Goal: Task Accomplishment & Management: Use online tool/utility

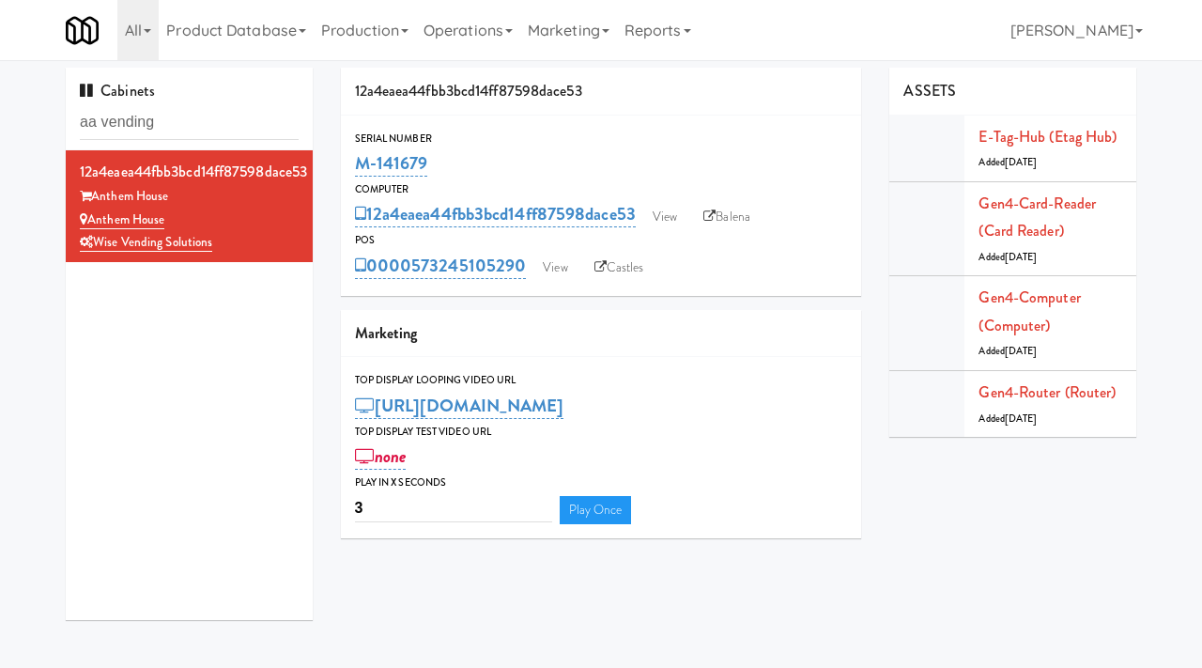
type input "aa vending"
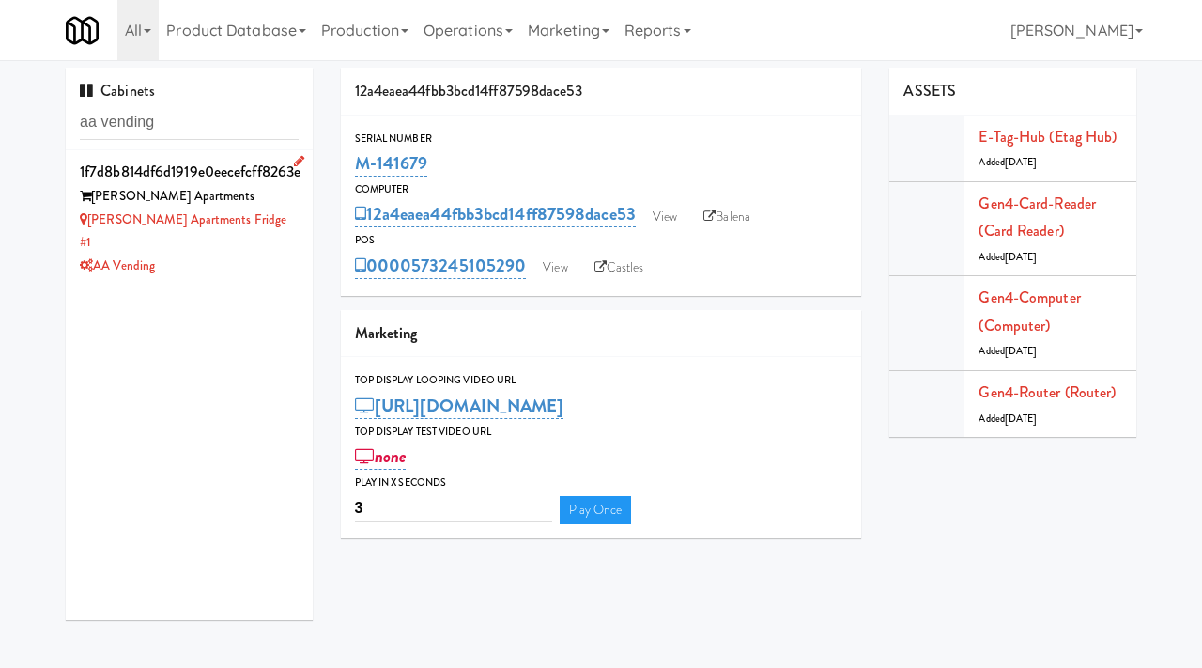
click at [269, 230] on div "[PERSON_NAME] Apartments Fridge #1" at bounding box center [189, 231] width 219 height 46
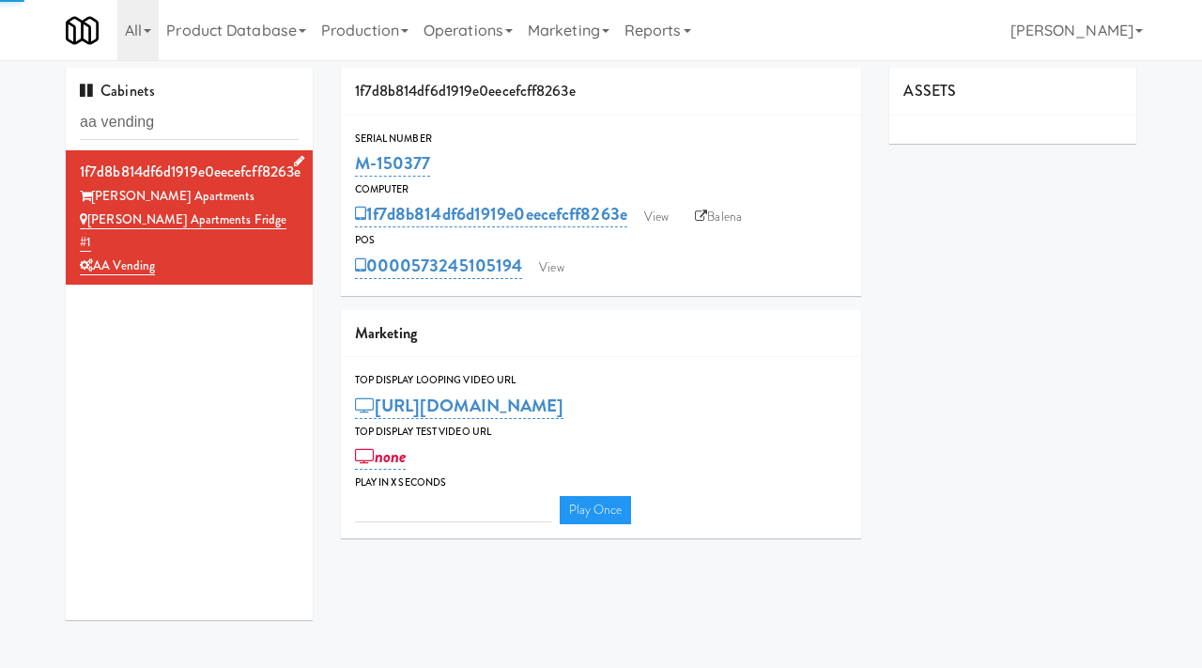
type input "3"
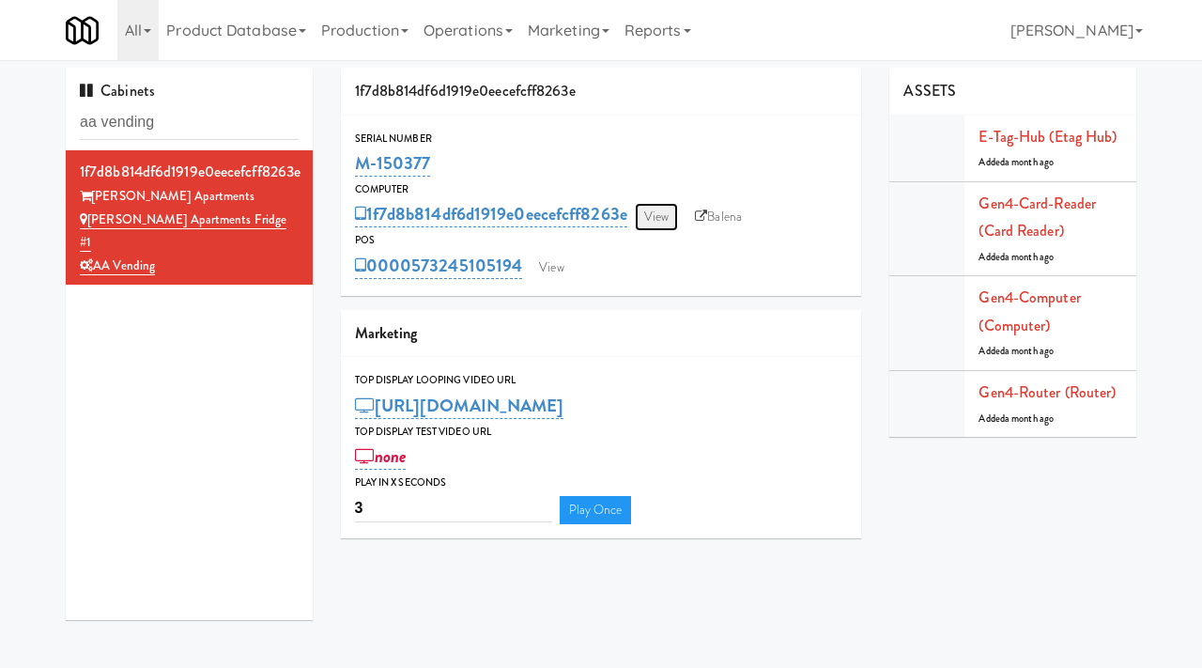
click at [657, 217] on link "View" at bounding box center [656, 217] width 43 height 28
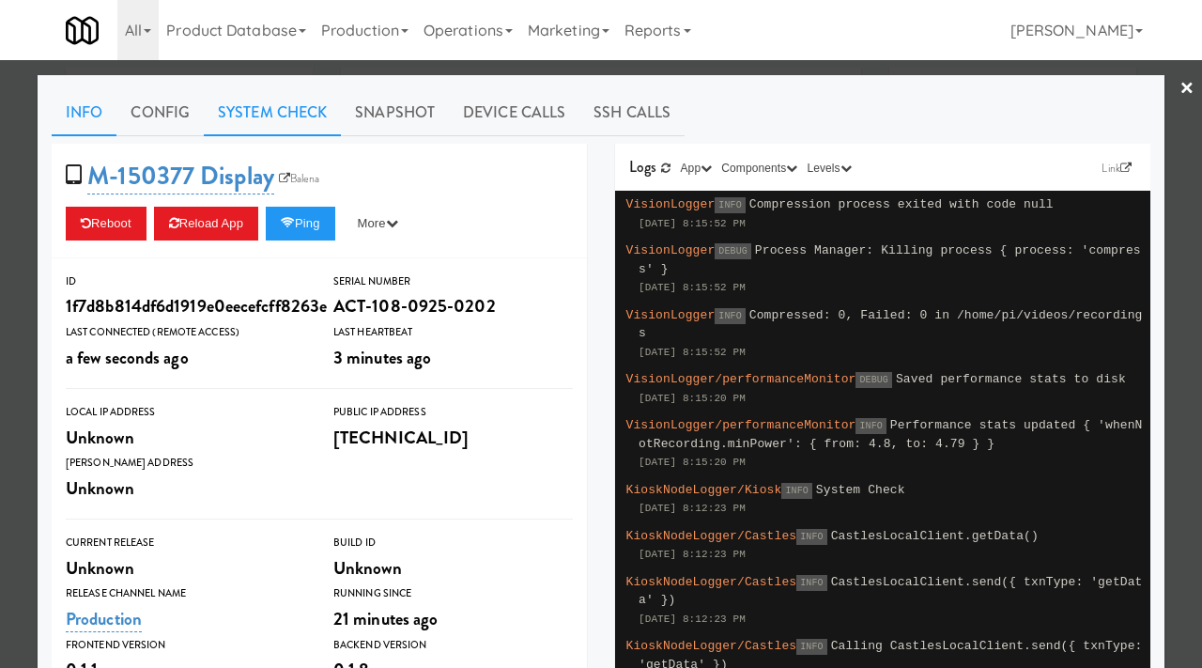
click at [276, 114] on link "System Check" at bounding box center [272, 112] width 137 height 47
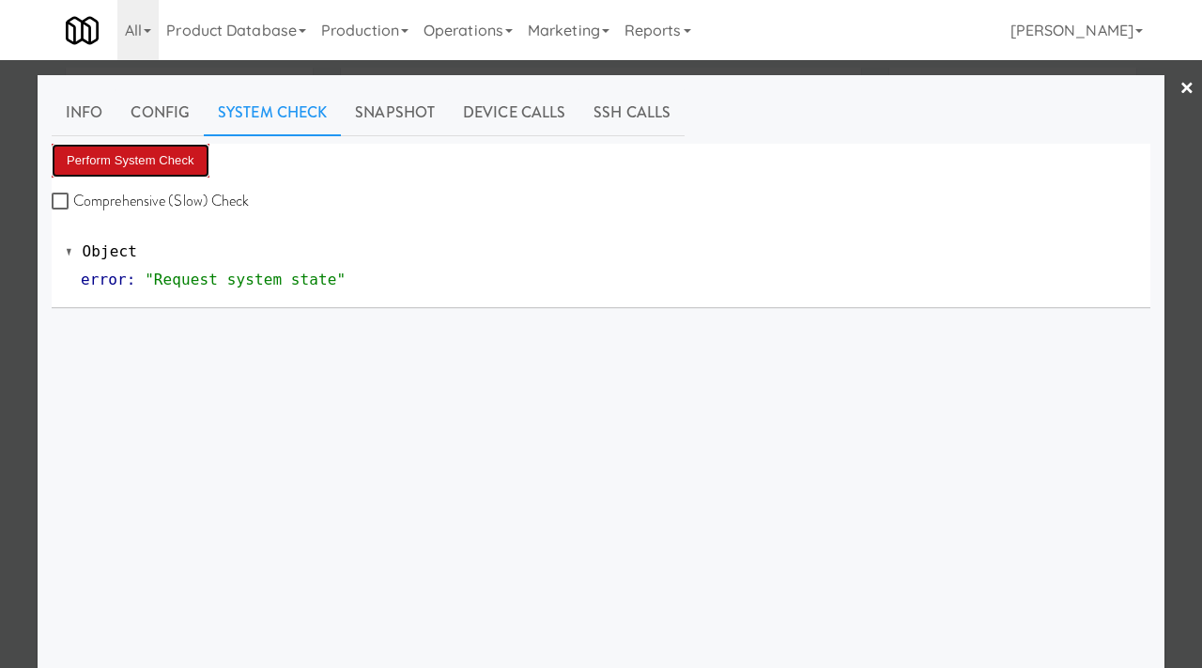
click at [152, 157] on button "Perform System Check" at bounding box center [131, 161] width 158 height 34
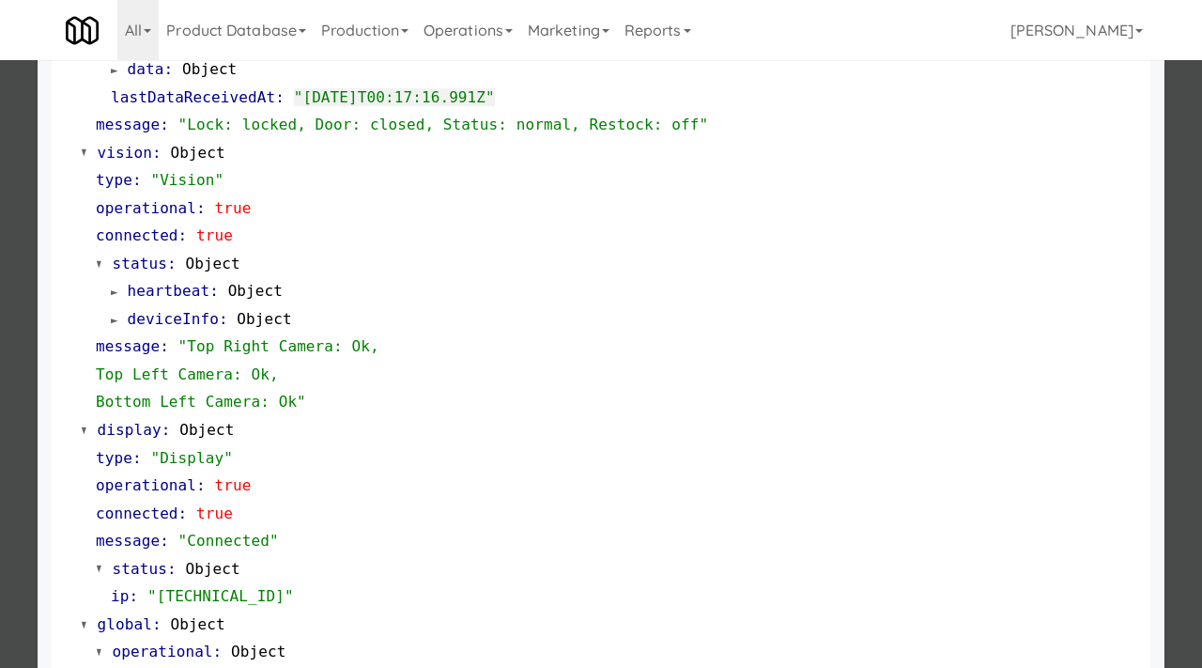
scroll to position [791, 0]
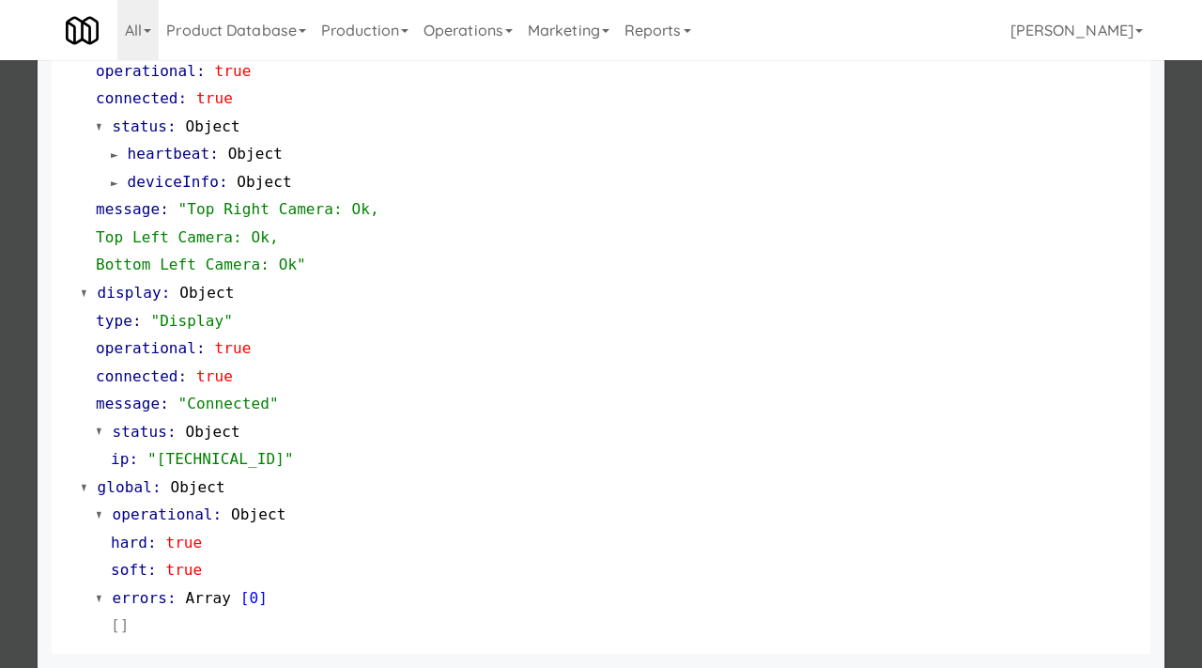
click at [0, 391] on div at bounding box center [601, 334] width 1202 height 668
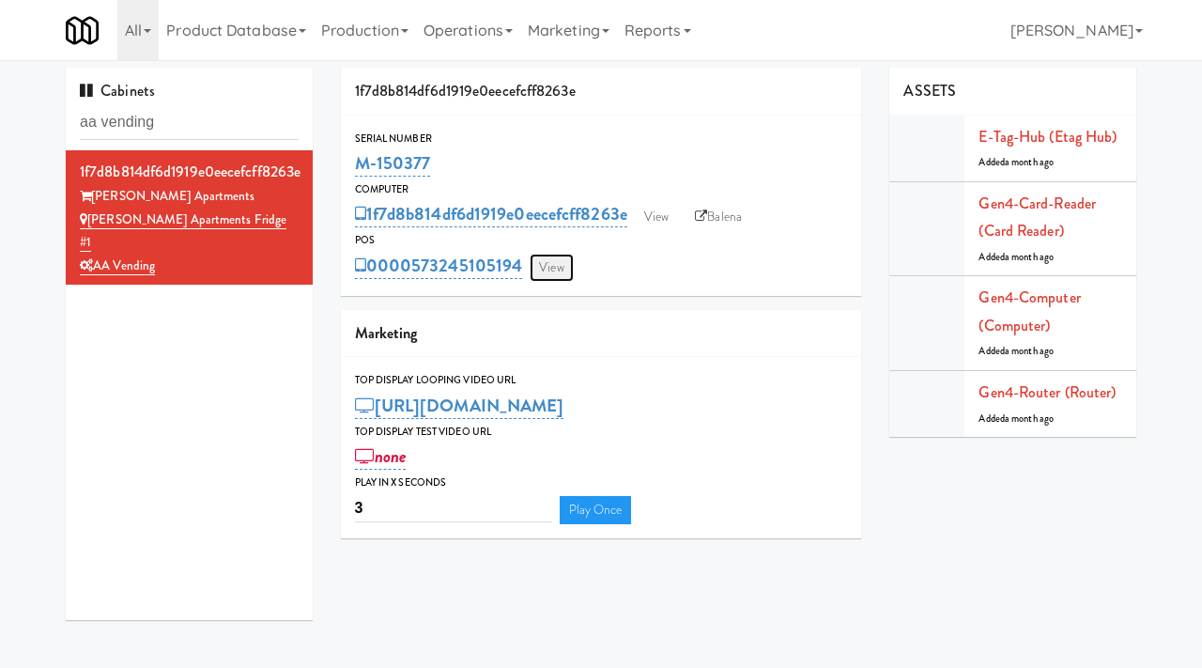
click at [549, 260] on link "View" at bounding box center [551, 268] width 43 height 28
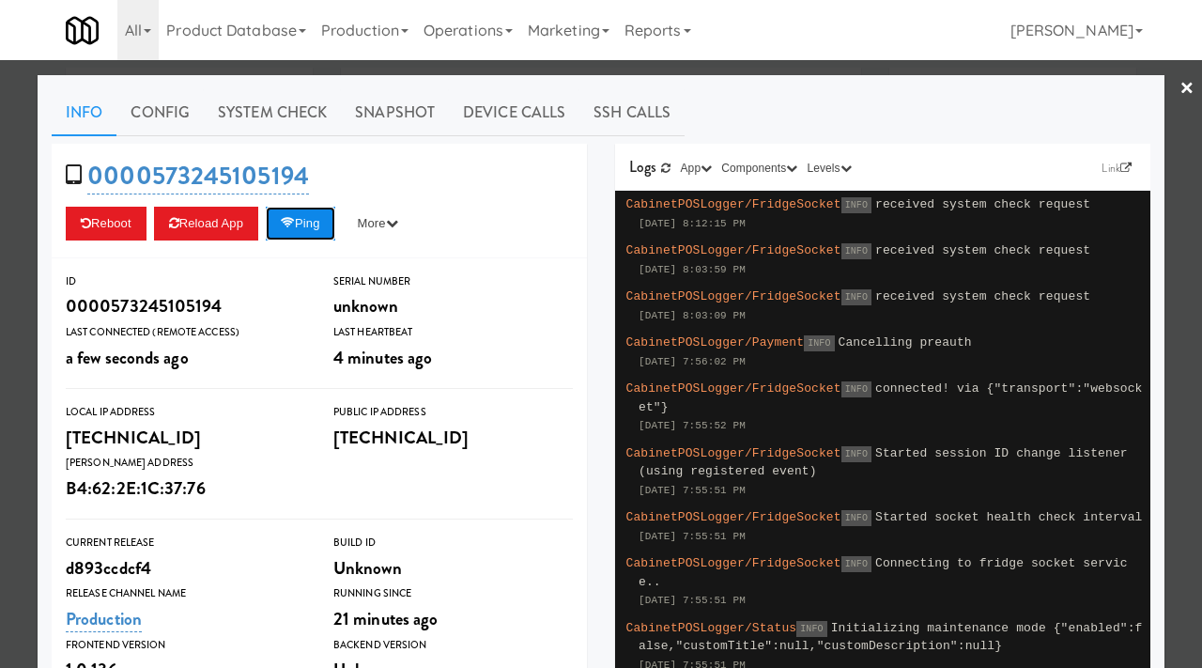
click at [321, 224] on button "Ping" at bounding box center [300, 224] width 69 height 34
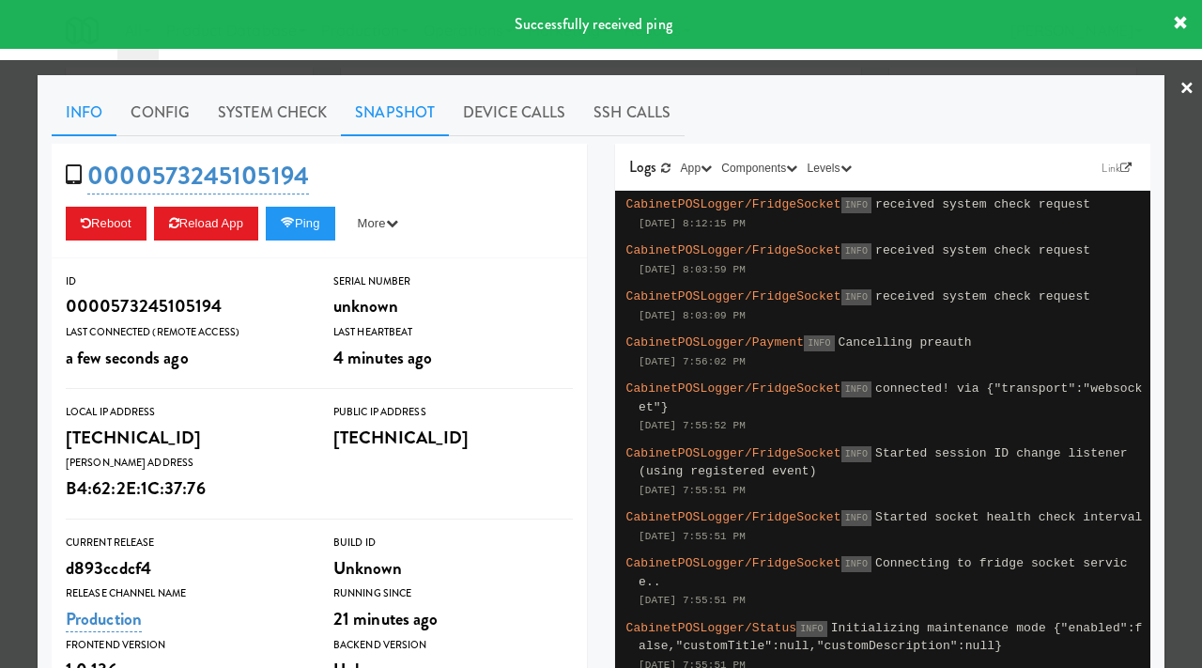
click at [400, 106] on link "Snapshot" at bounding box center [395, 112] width 108 height 47
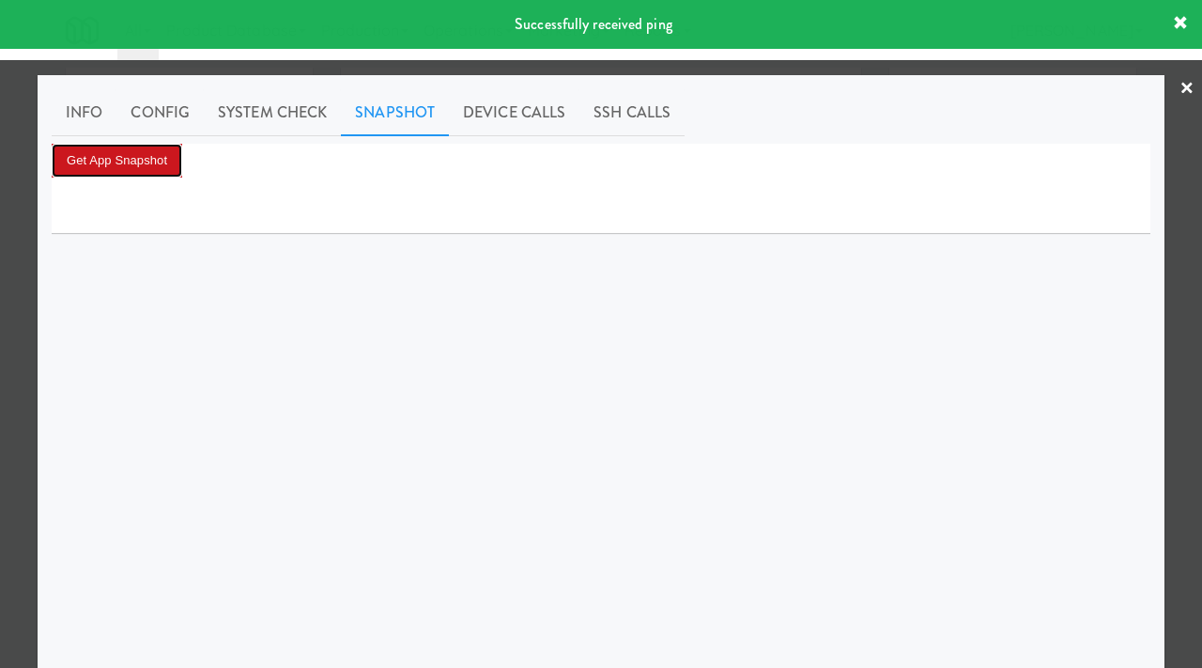
click at [164, 153] on button "Get App Snapshot" at bounding box center [117, 161] width 131 height 34
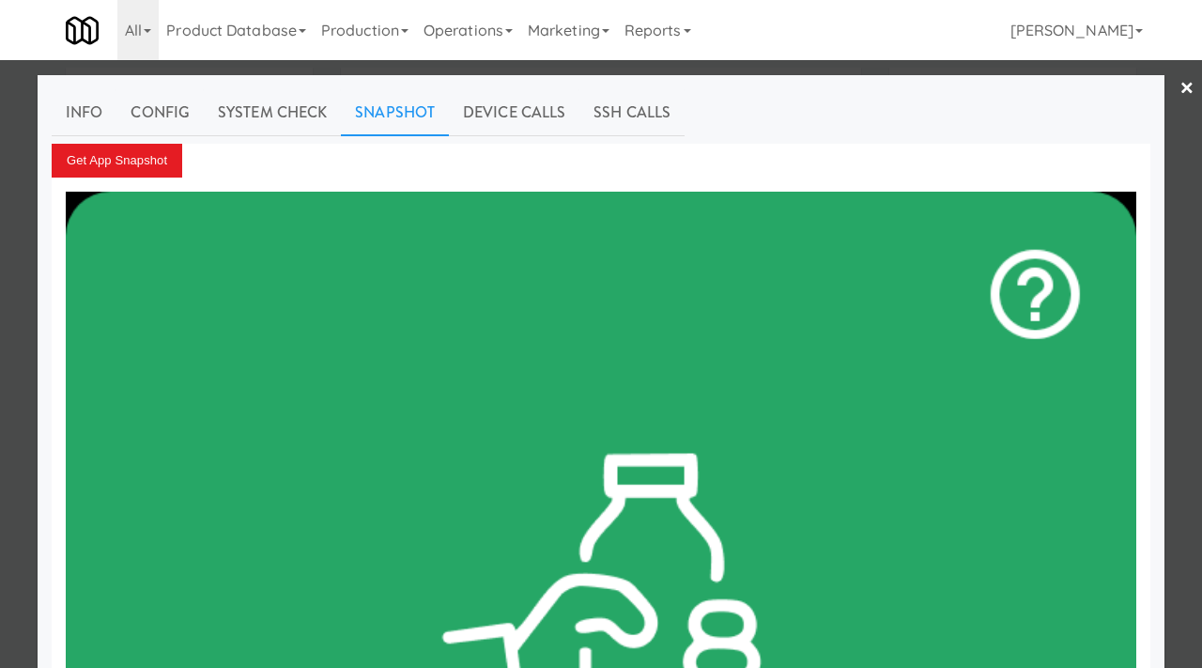
click at [0, 245] on div at bounding box center [601, 334] width 1202 height 668
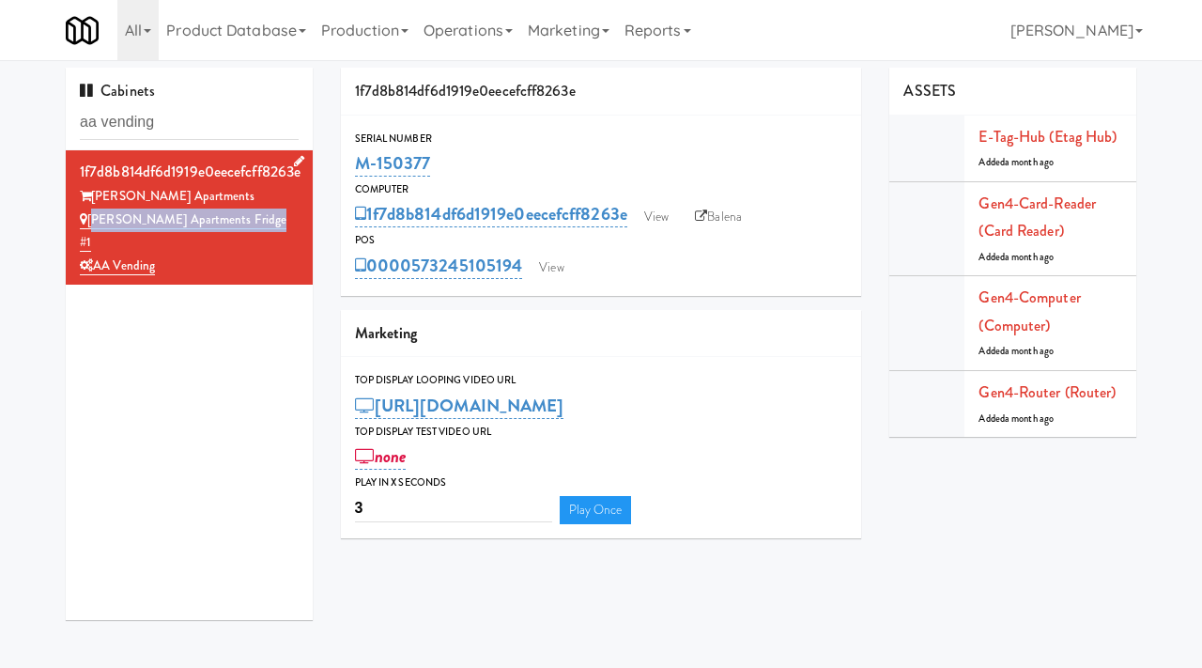
drag, startPoint x: 270, startPoint y: 221, endPoint x: 90, endPoint y: 218, distance: 180.3
click at [90, 218] on div "[PERSON_NAME] Apartments Fridge #1" at bounding box center [189, 231] width 219 height 46
copy link "[PERSON_NAME] Apartments Fridge #1"
